Goal: Information Seeking & Learning: Learn about a topic

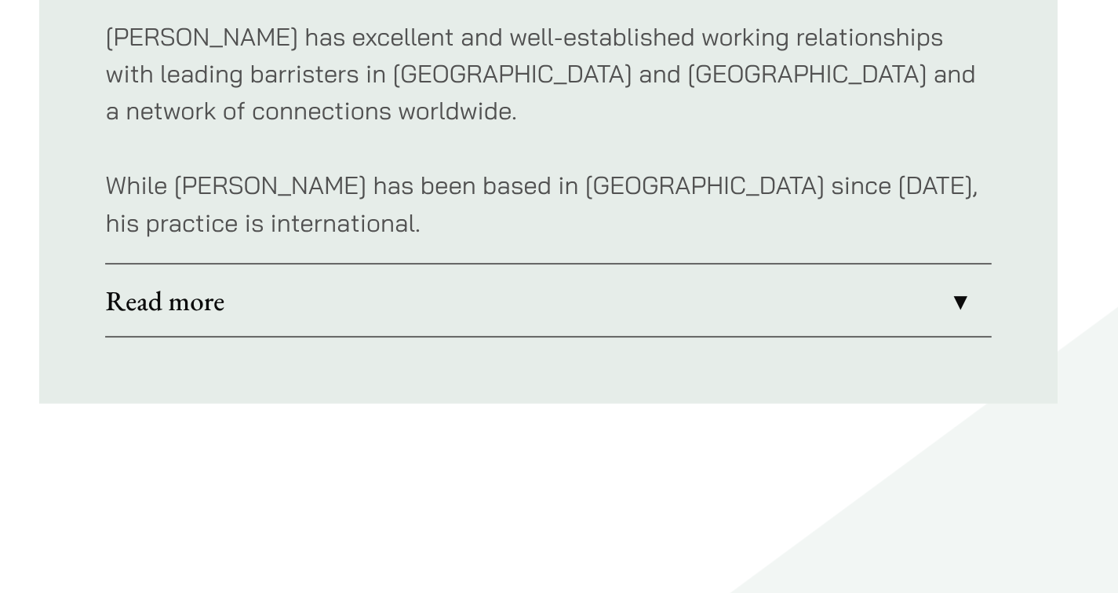
scroll to position [978, 0]
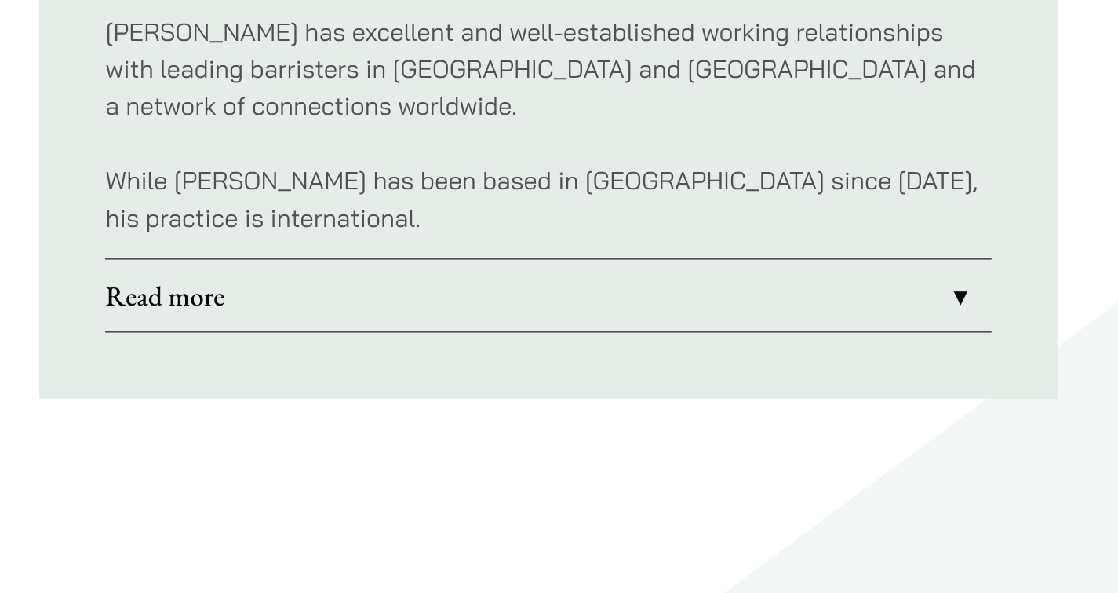
click at [521, 404] on link "Read more" at bounding box center [734, 423] width 505 height 41
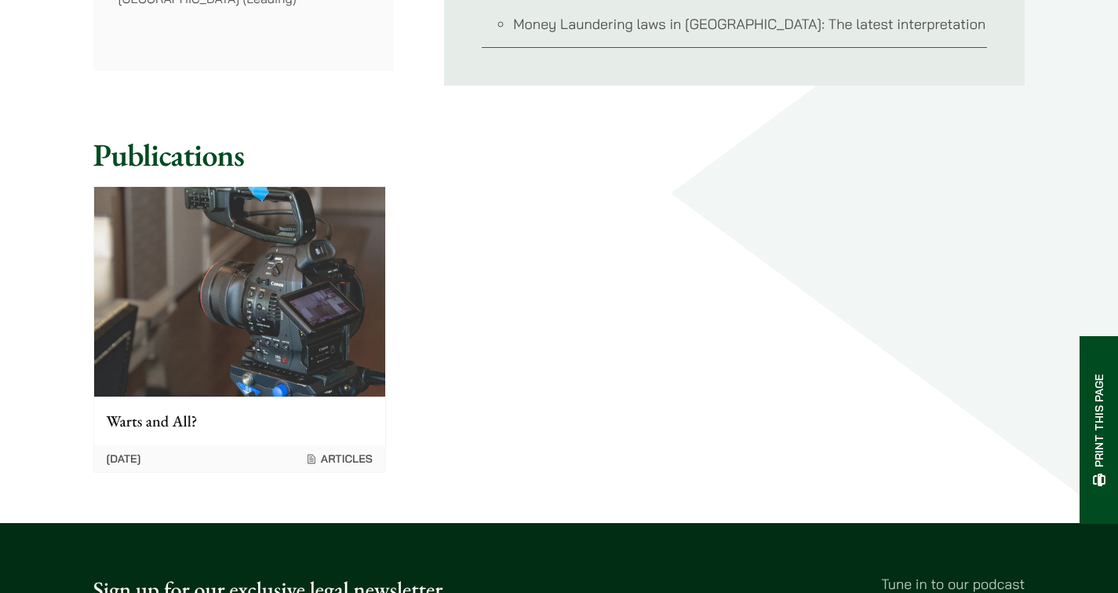
scroll to position [1516, 0]
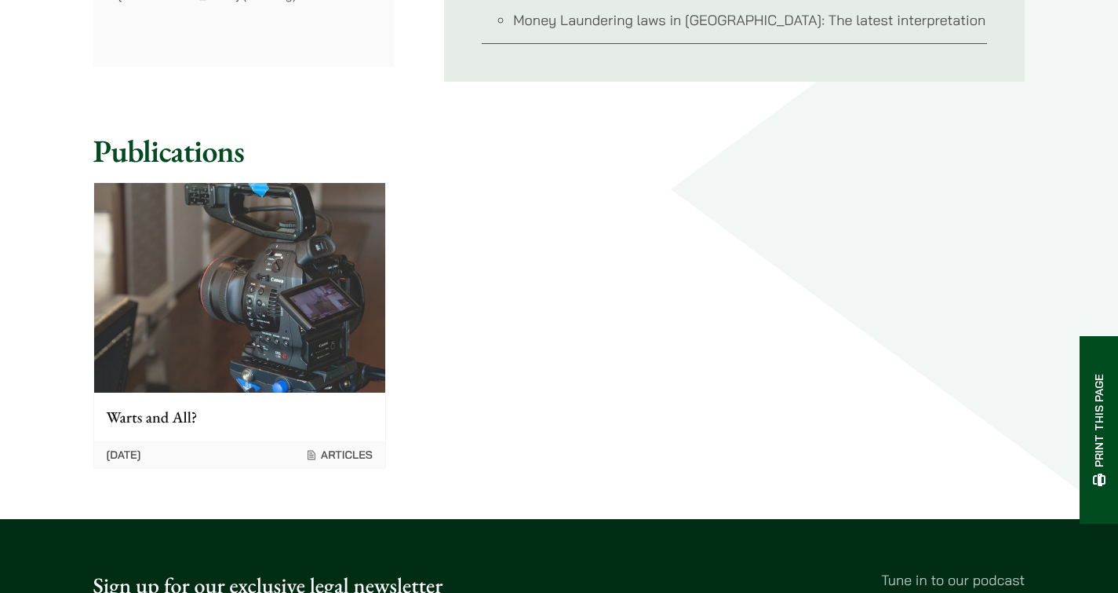
click at [242, 385] on img at bounding box center [239, 288] width 291 height 210
